Goal: Navigation & Orientation: Find specific page/section

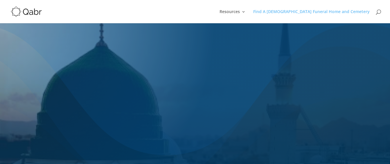
click at [323, 12] on link "Find A [DEMOGRAPHIC_DATA] Funeral Home and Cemetery" at bounding box center [311, 17] width 116 height 14
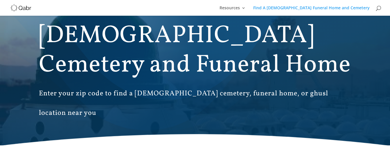
scroll to position [46, 0]
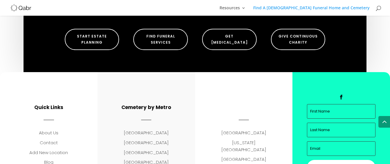
scroll to position [487, 0]
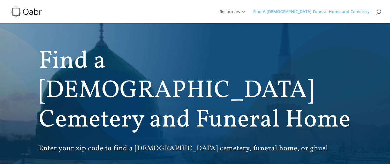
click at [337, 11] on link "Find A [DEMOGRAPHIC_DATA] Funeral Home and Cemetery" at bounding box center [311, 17] width 116 height 14
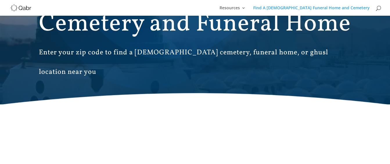
scroll to position [117, 0]
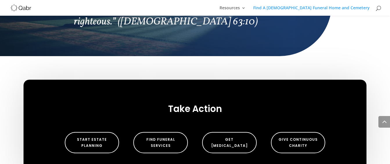
scroll to position [674, 0]
